Goal: Find specific page/section: Find specific page/section

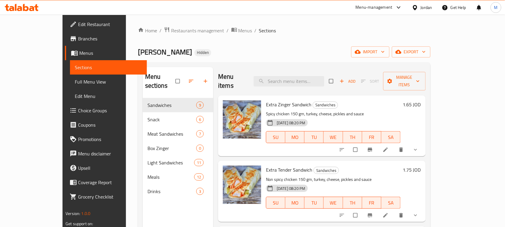
click at [428, 6] on div "Jordan" at bounding box center [427, 7] width 12 height 7
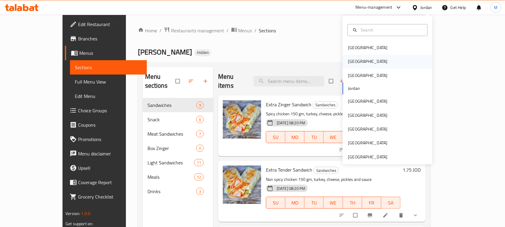
click at [348, 60] on div "[GEOGRAPHIC_DATA]" at bounding box center [368, 61] width 40 height 7
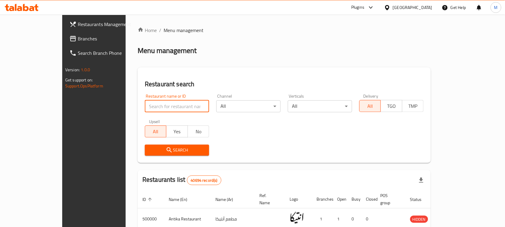
click at [179, 105] on input "search" at bounding box center [177, 106] width 64 height 12
paste input "Spago"
type input "Spago"
click button "Search" at bounding box center [177, 150] width 64 height 11
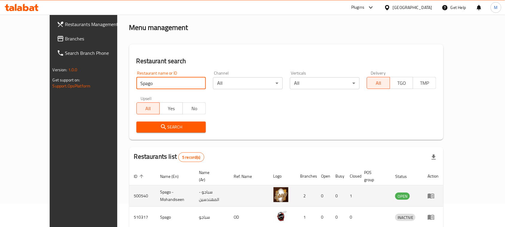
scroll to position [75, 0]
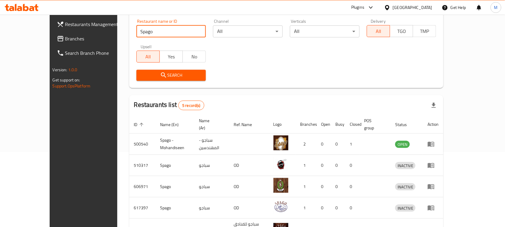
click at [65, 38] on span "Branches" at bounding box center [97, 38] width 64 height 7
